Goal: Transaction & Acquisition: Subscribe to service/newsletter

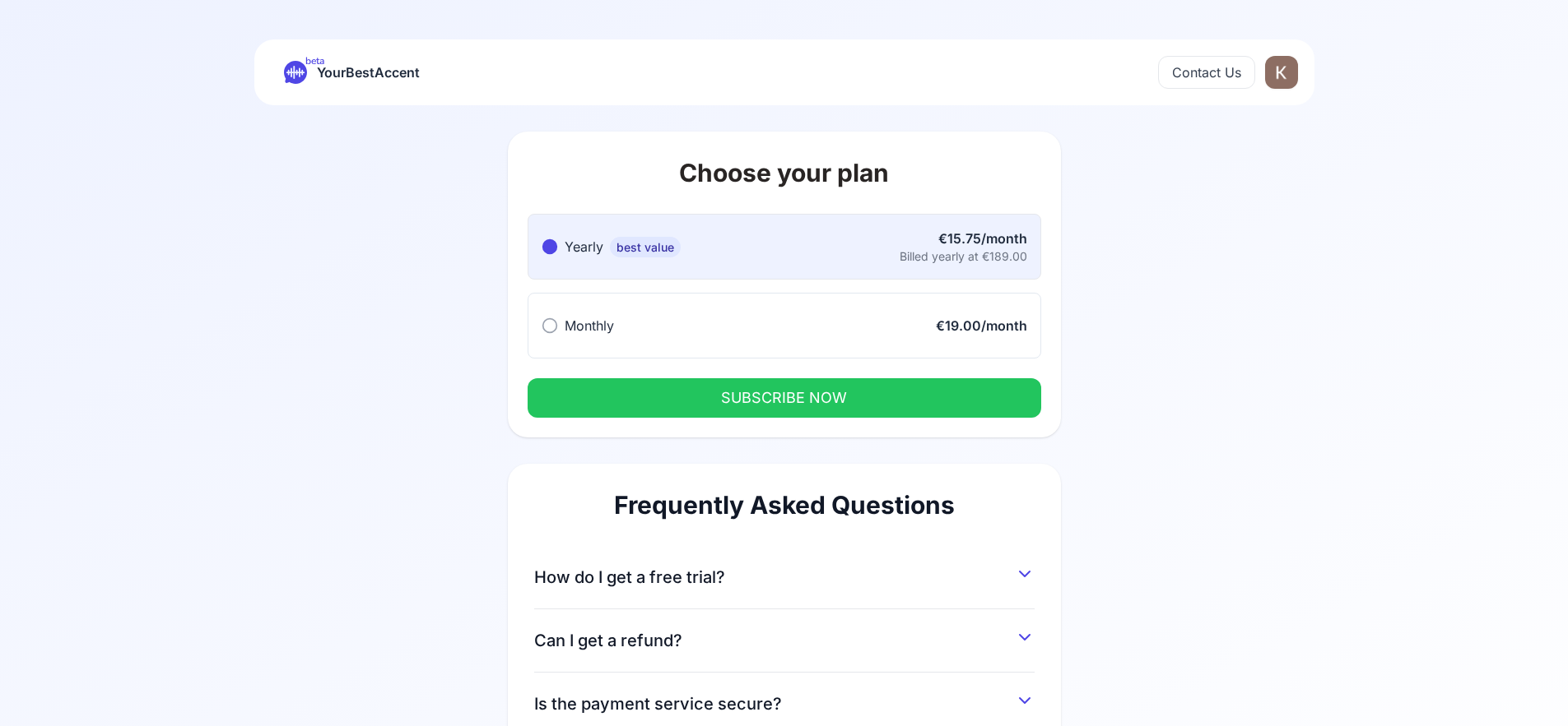
click at [849, 401] on button "SUBSCRIBE NOW" at bounding box center [784, 398] width 513 height 39
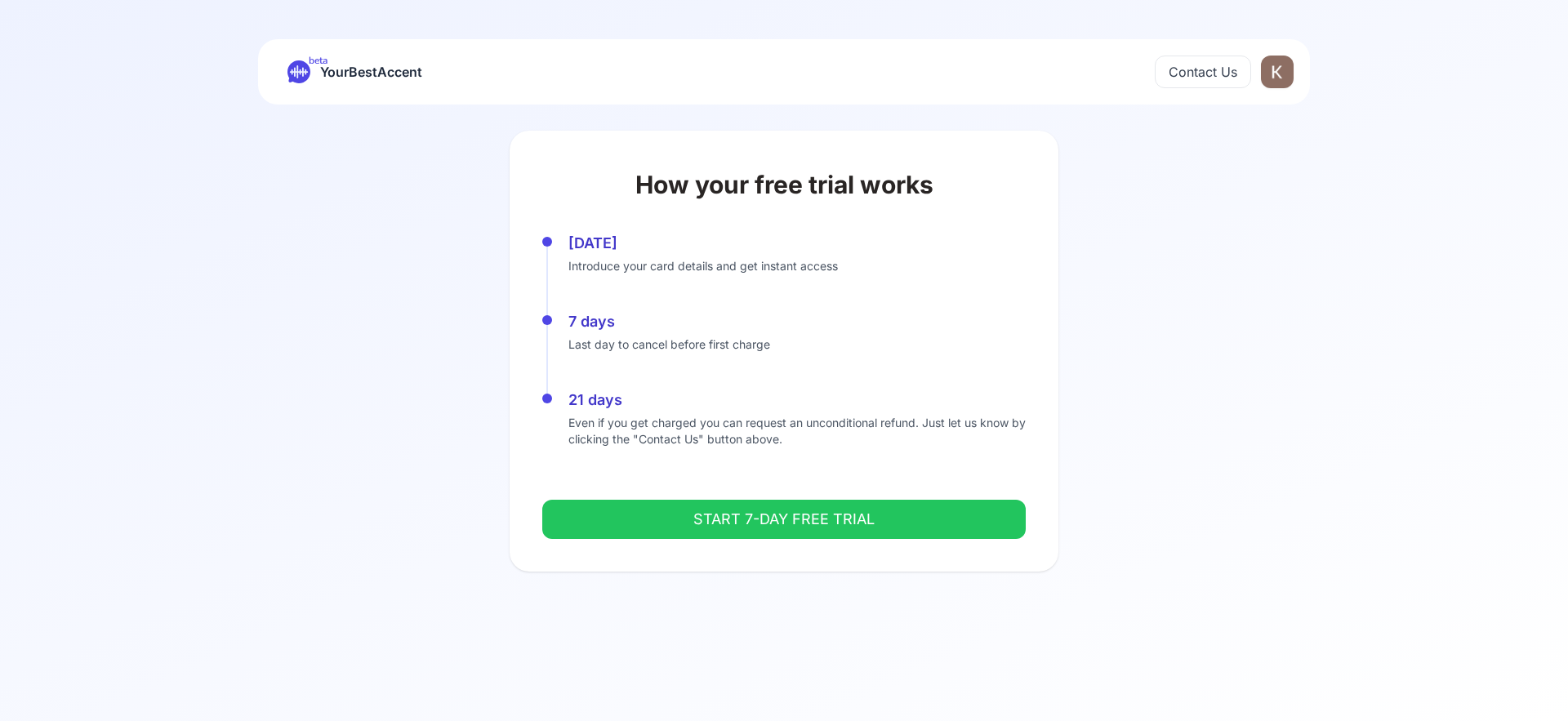
click at [737, 521] on button "START 7-DAY FREE TRIAL" at bounding box center [784, 519] width 483 height 39
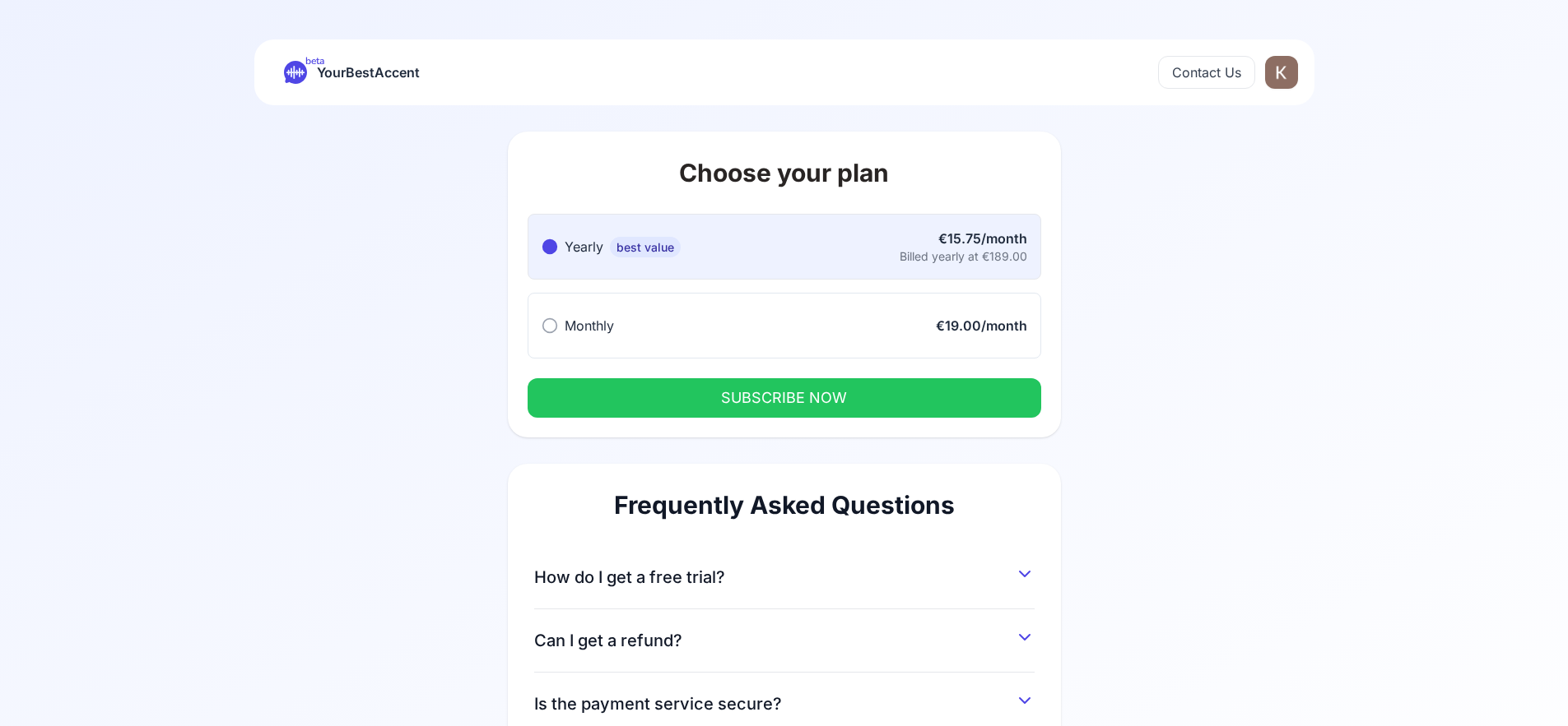
click at [547, 328] on icon at bounding box center [549, 325] width 17 height 16
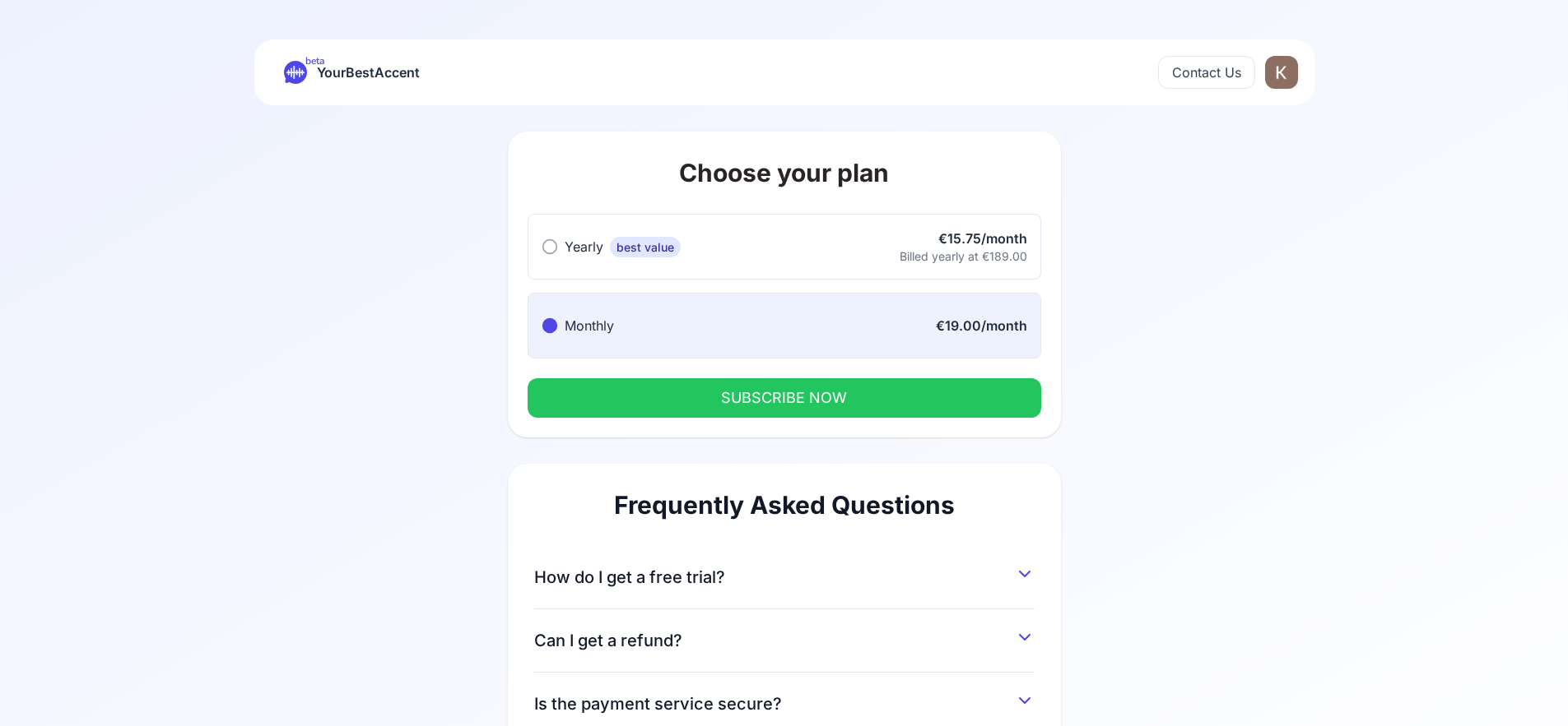
click at [712, 402] on button "SUBSCRIBE NOW" at bounding box center [784, 398] width 513 height 39
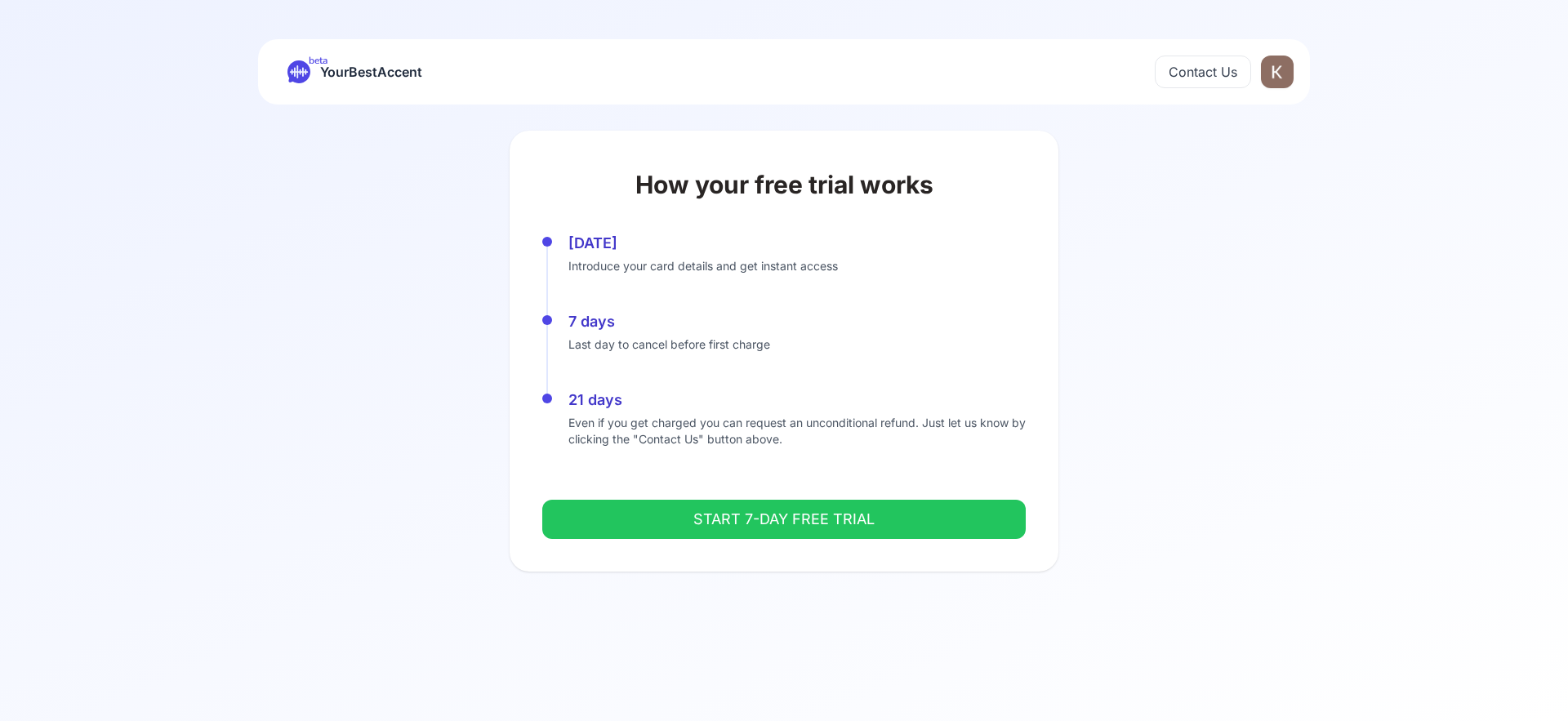
click at [736, 517] on button "START 7-DAY FREE TRIAL" at bounding box center [784, 519] width 483 height 39
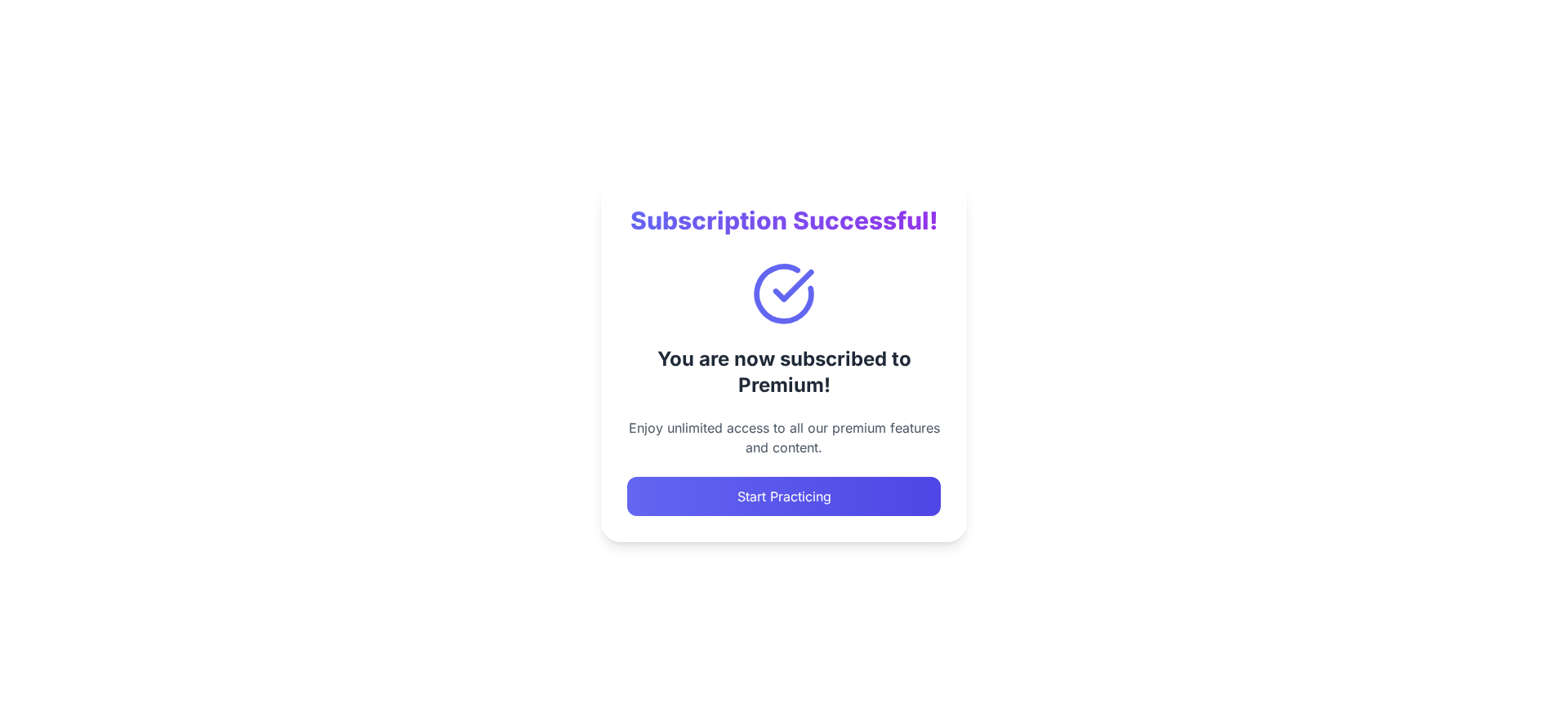
click at [820, 512] on button "Start Practicing" at bounding box center [784, 496] width 314 height 39
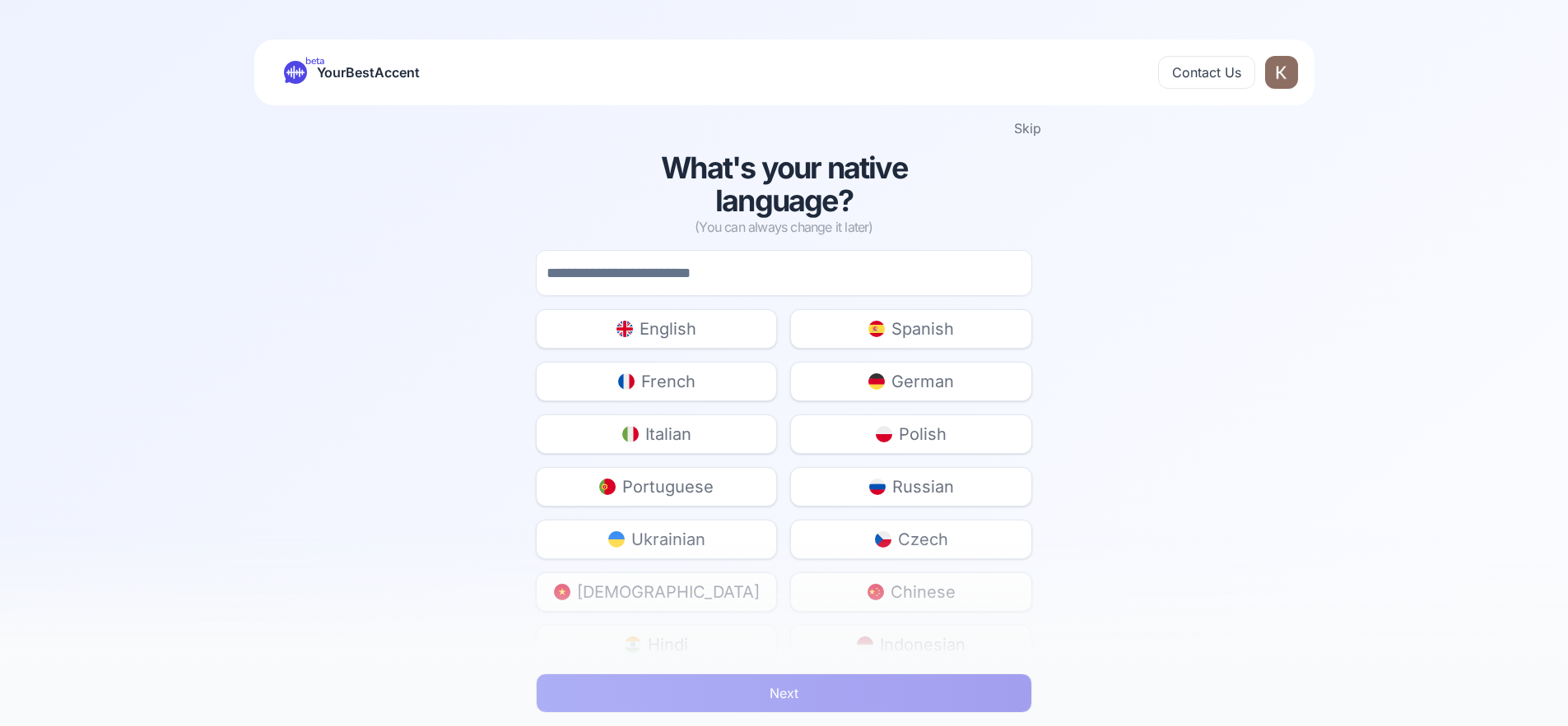
click at [1031, 126] on button "Skip" at bounding box center [1028, 128] width 28 height 20
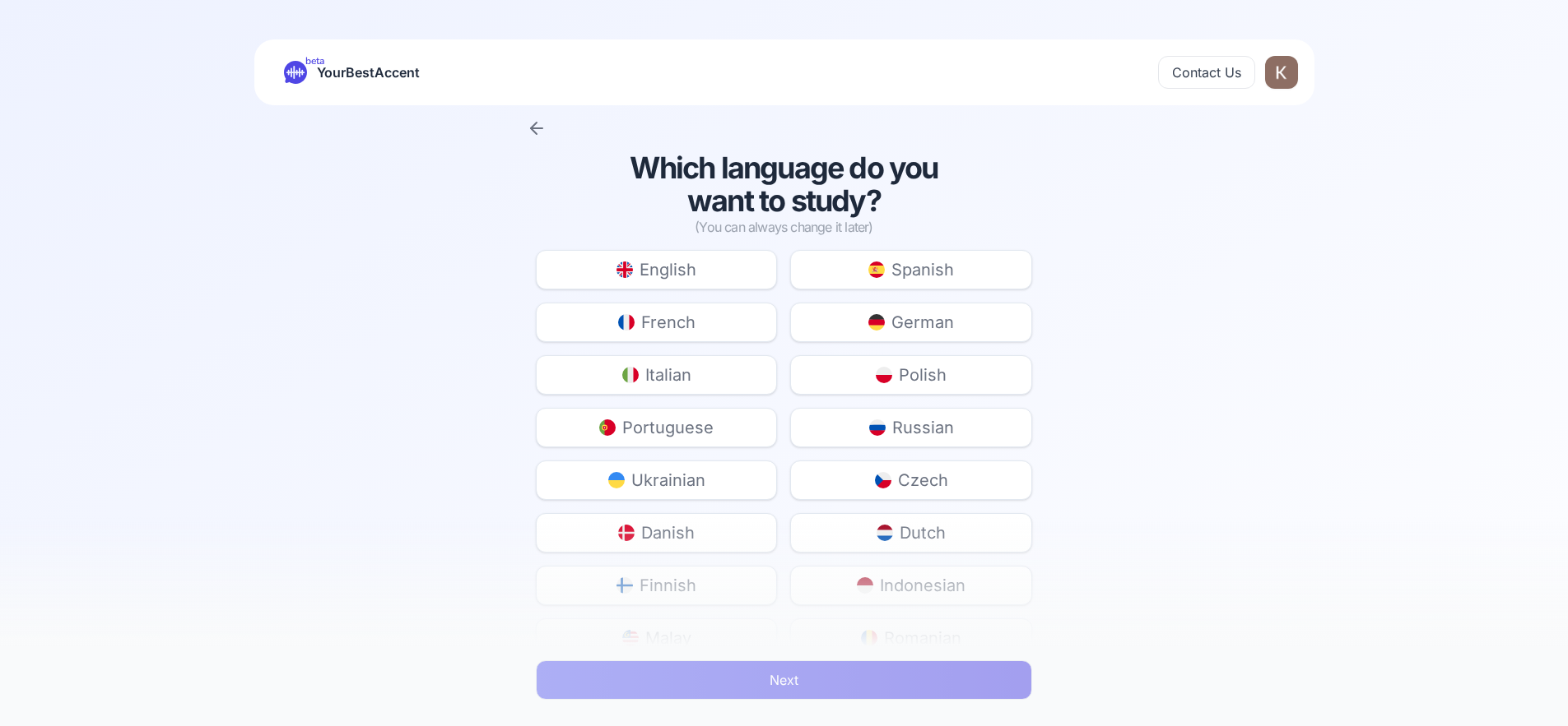
click at [540, 128] on icon at bounding box center [536, 128] width 12 height 0
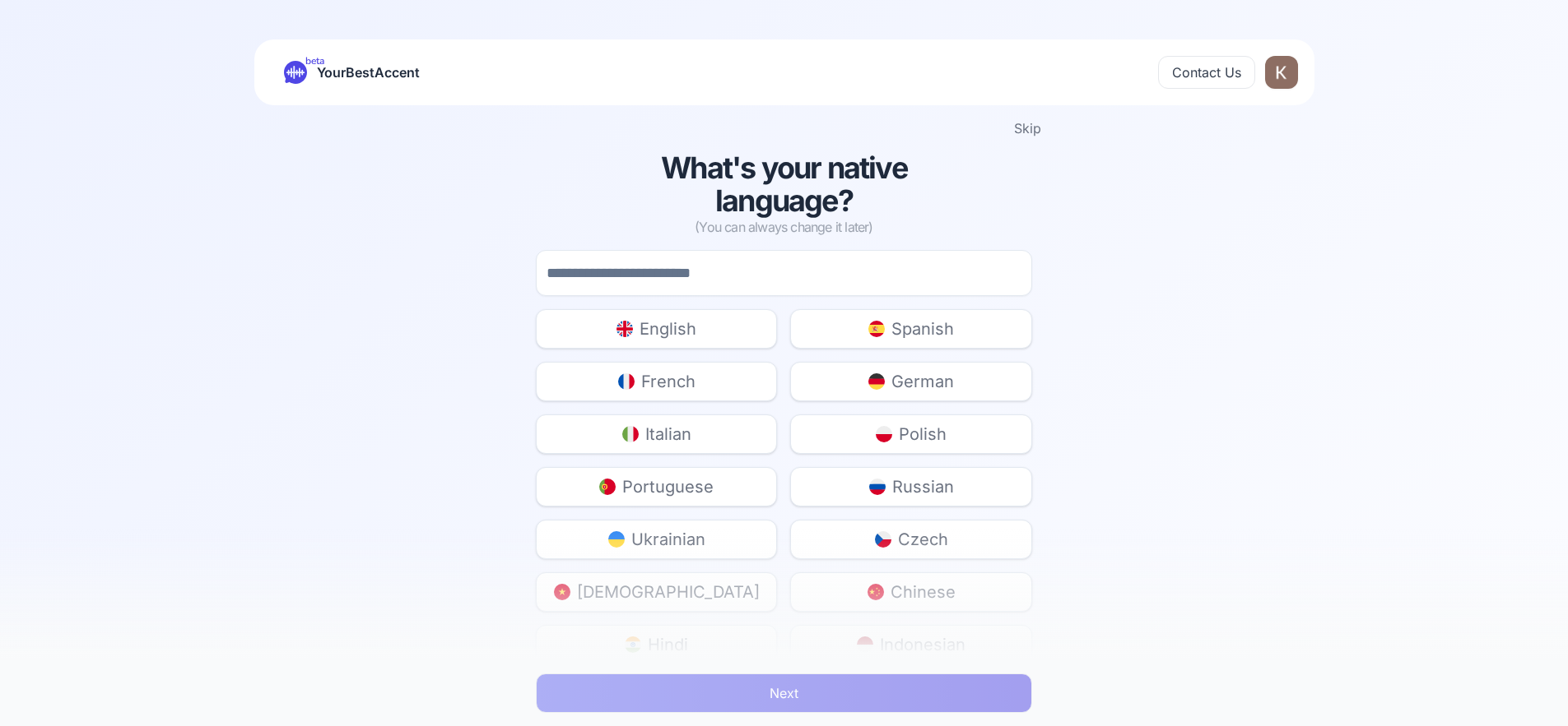
click at [657, 315] on button "English" at bounding box center [656, 328] width 241 height 39
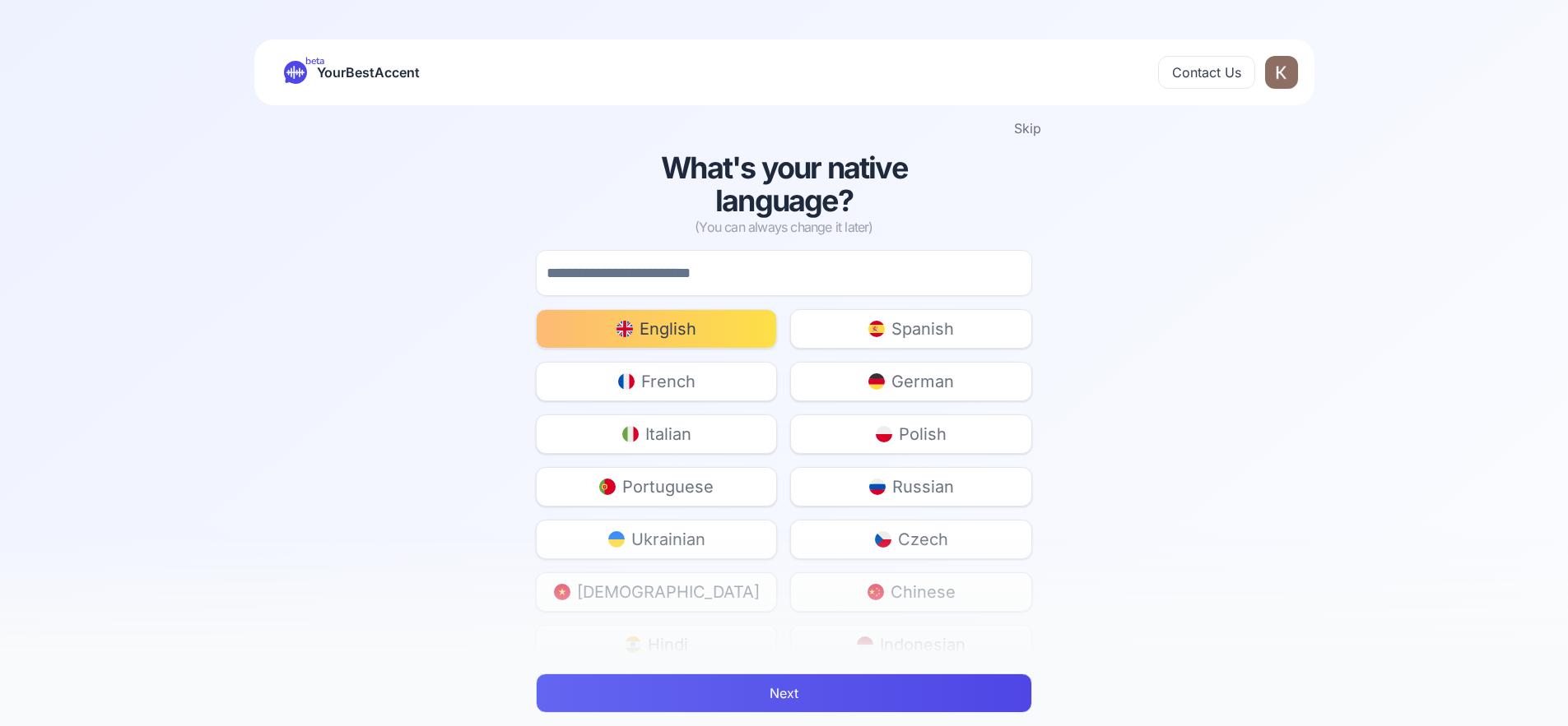
click at [814, 703] on button "Next" at bounding box center [783, 693] width 496 height 39
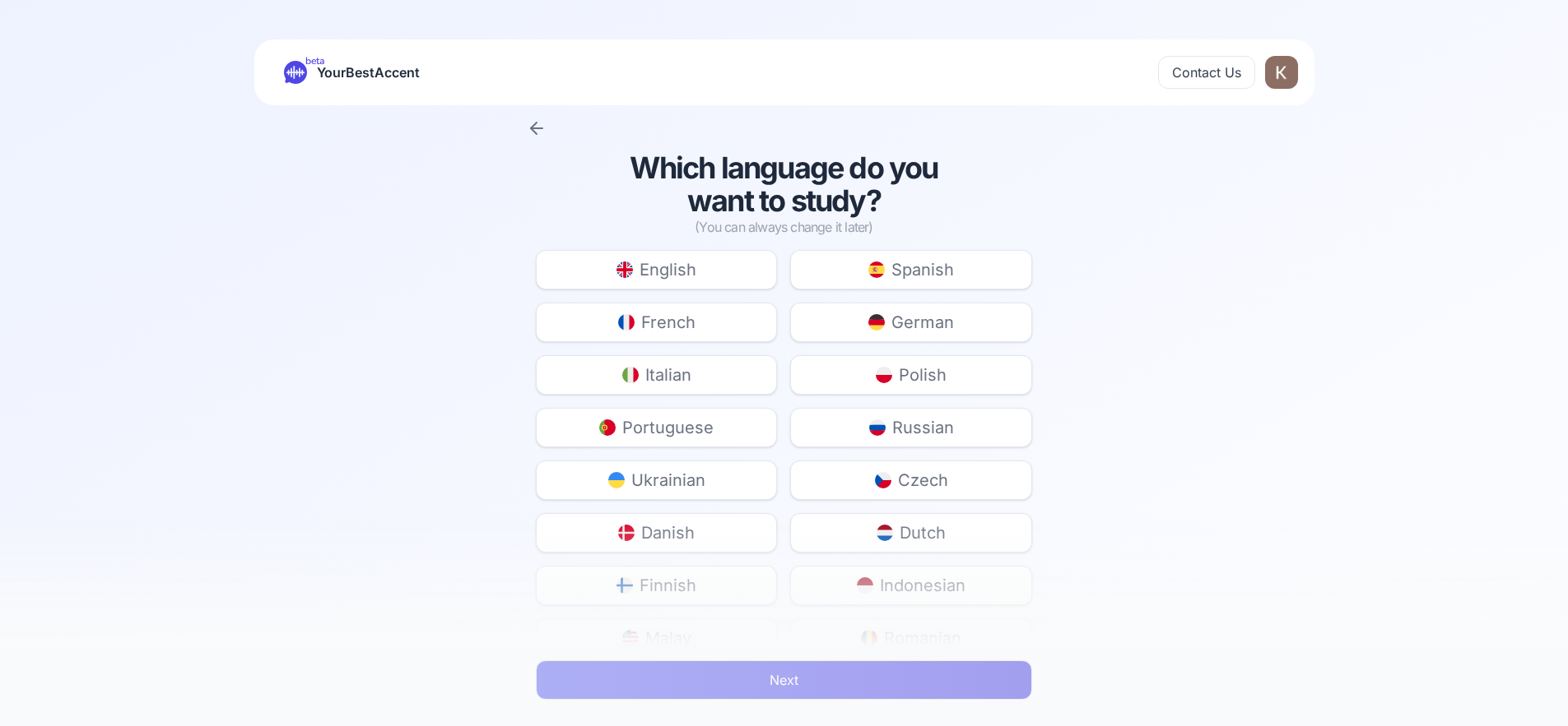
click at [676, 236] on div "Which language do you want to study? (You can always change it later) English S…" at bounding box center [784, 483] width 523 height 665
click at [678, 260] on span "English" at bounding box center [668, 270] width 57 height 23
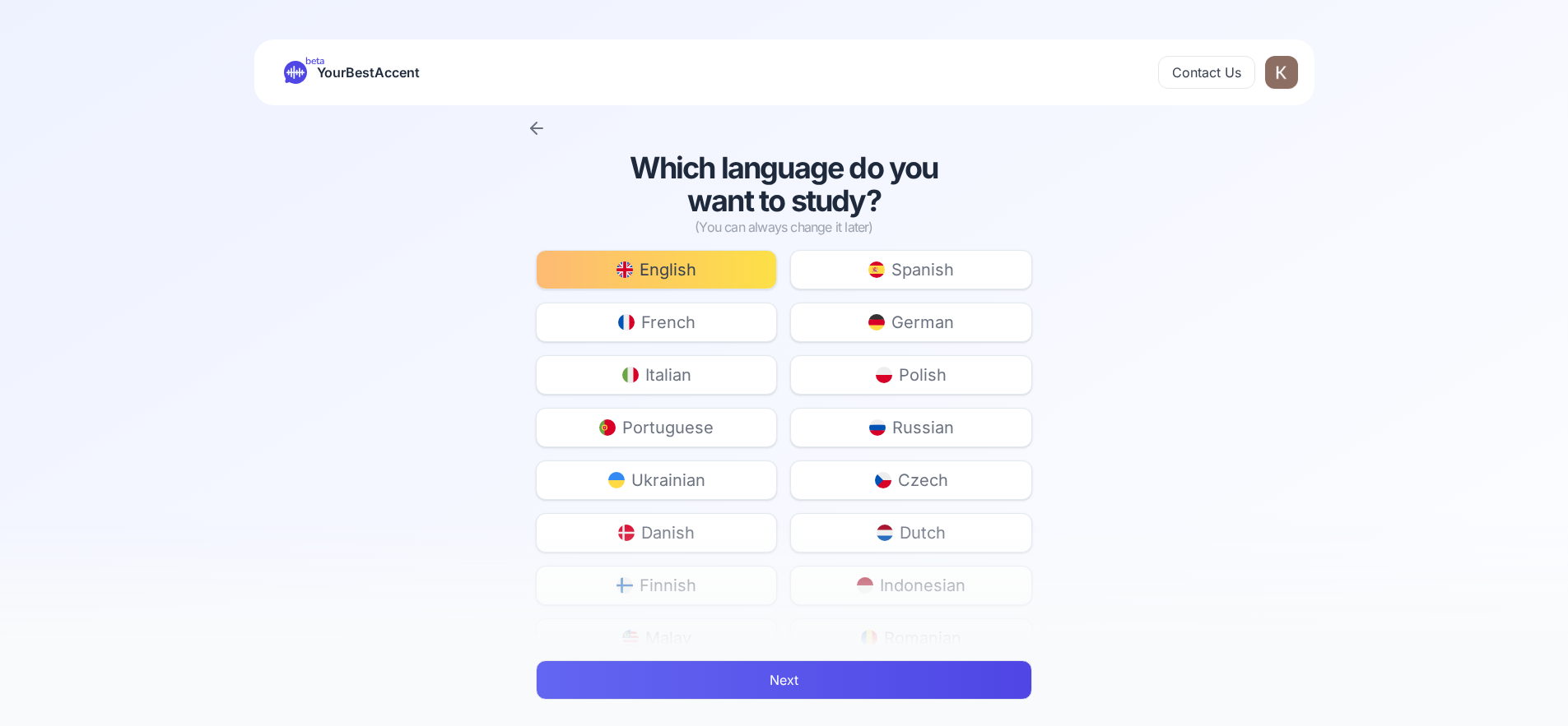
click at [771, 669] on button "Next" at bounding box center [783, 680] width 496 height 39
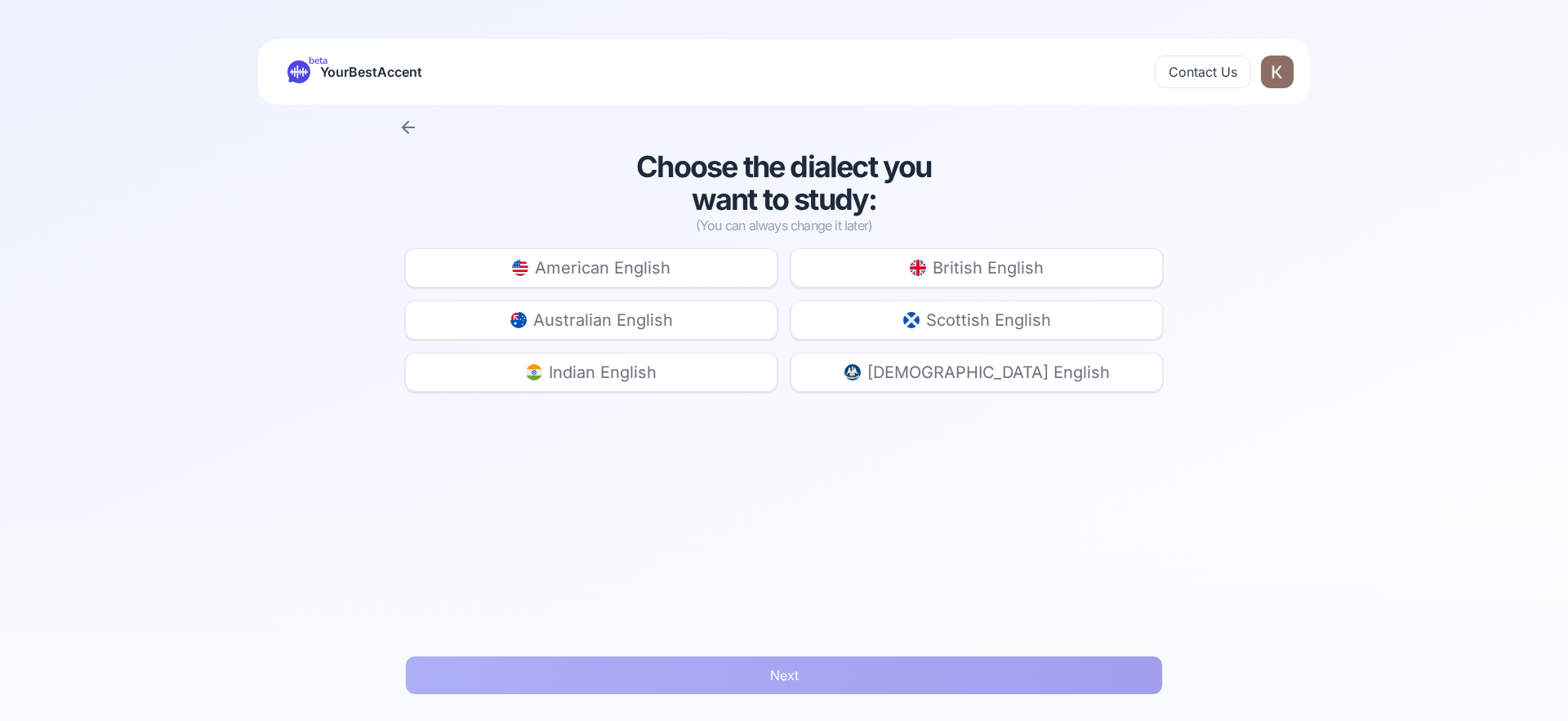
click at [703, 272] on button "American English" at bounding box center [591, 268] width 372 height 39
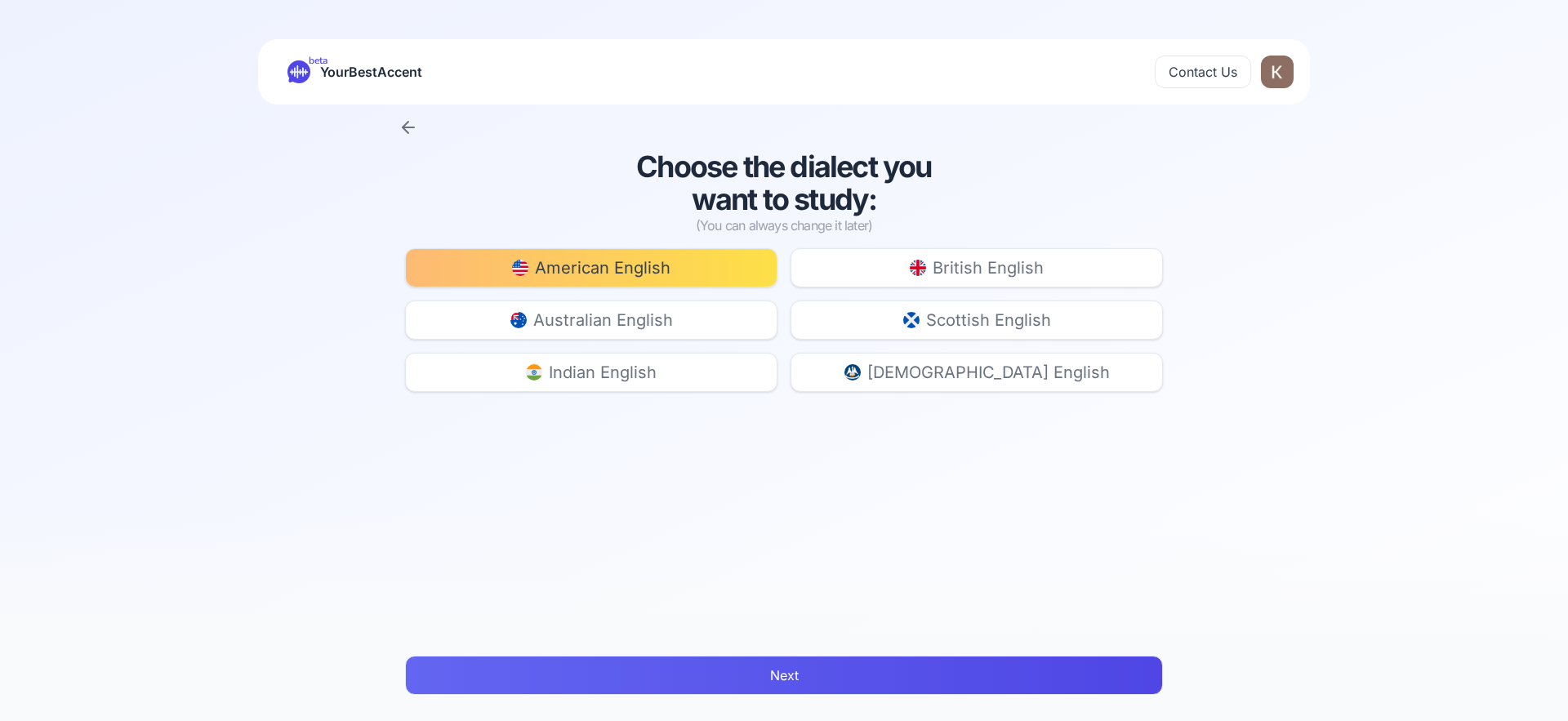
click at [839, 669] on button "Next" at bounding box center [784, 675] width 758 height 39
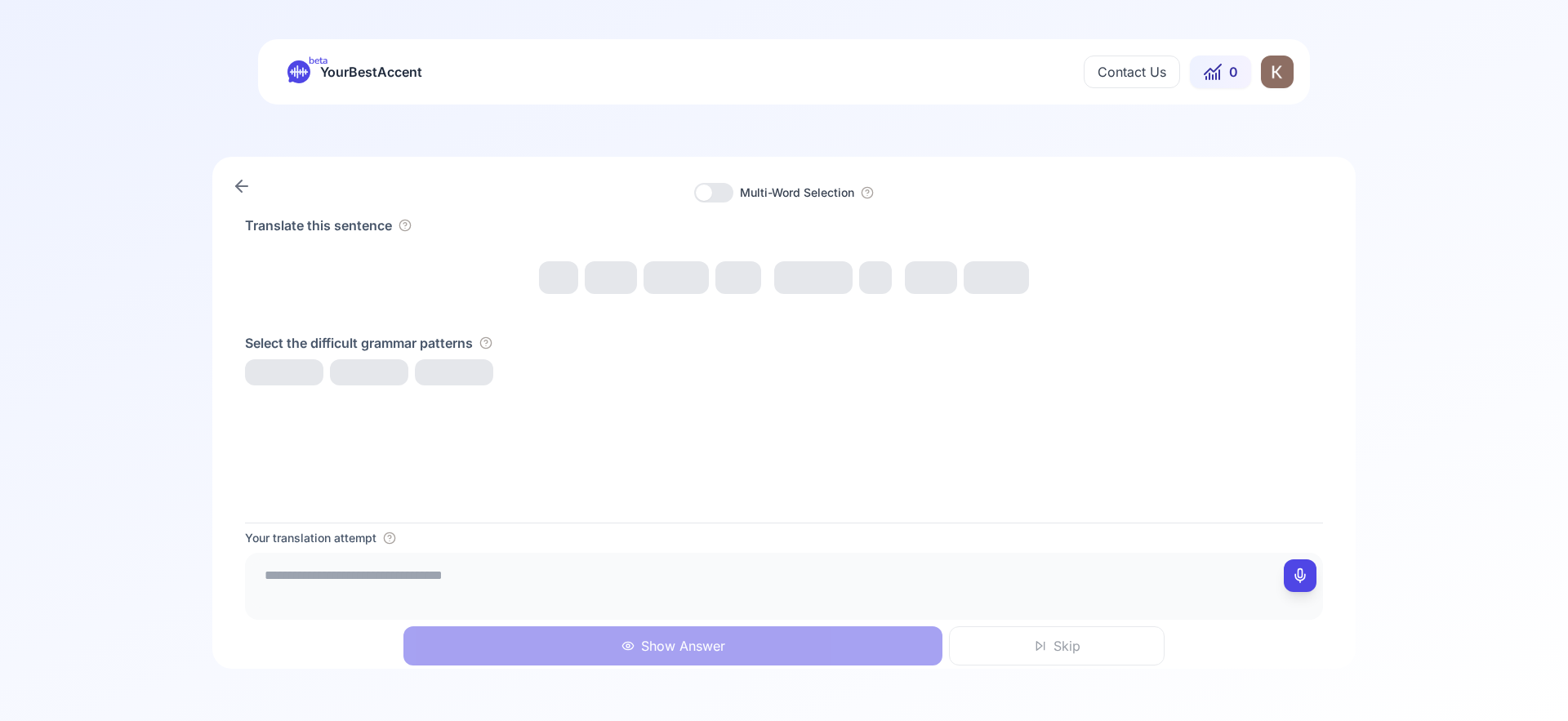
click at [304, 67] on icon at bounding box center [298, 71] width 23 height 23
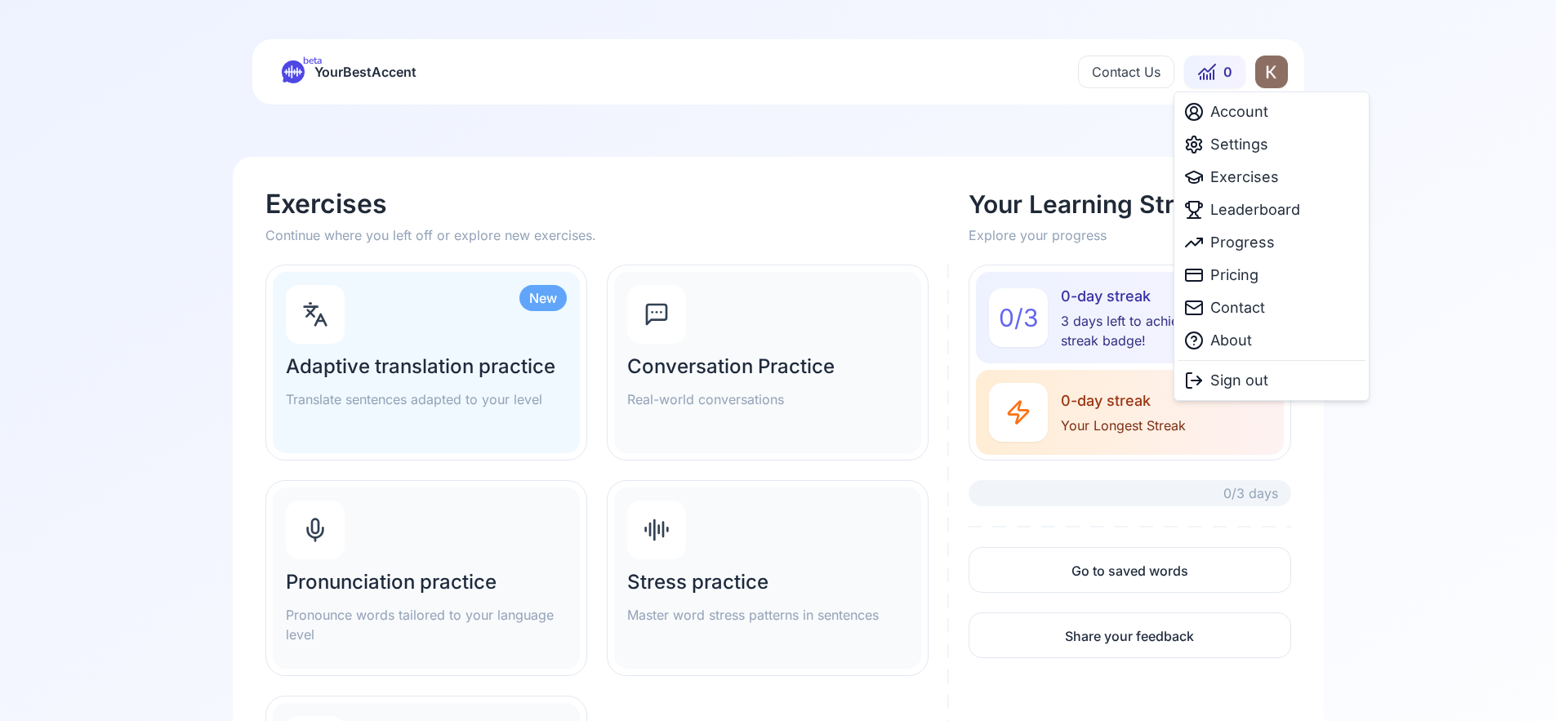
click at [1262, 65] on html "beta YourBestAccent Contact Us 0 Exercises Continue where you left off or explo…" at bounding box center [784, 360] width 1568 height 721
click at [1255, 109] on span "Account" at bounding box center [1239, 111] width 58 height 23
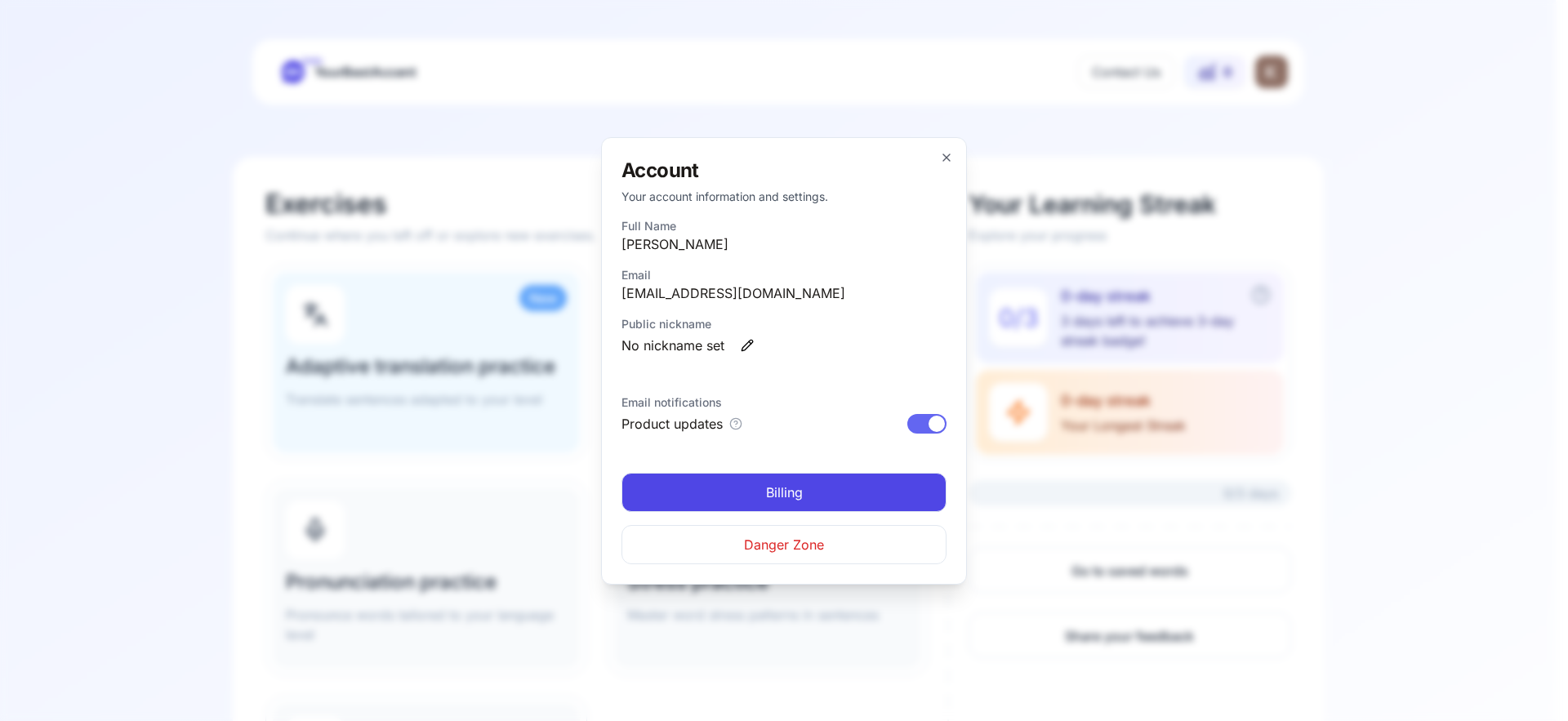
click at [808, 494] on link "Billing" at bounding box center [784, 493] width 325 height 39
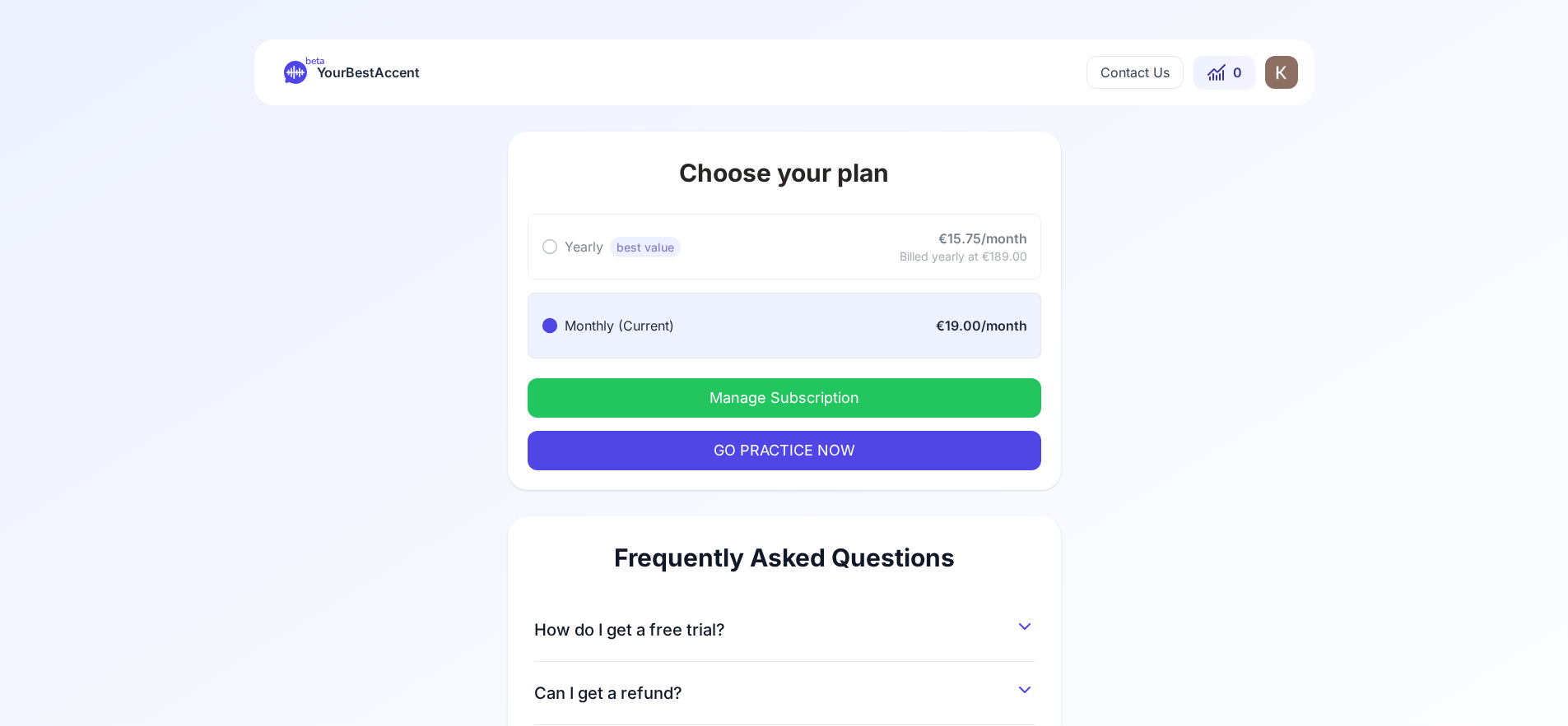
click at [864, 403] on button "Manage Subscription" at bounding box center [784, 398] width 513 height 39
